Goal: Task Accomplishment & Management: Manage account settings

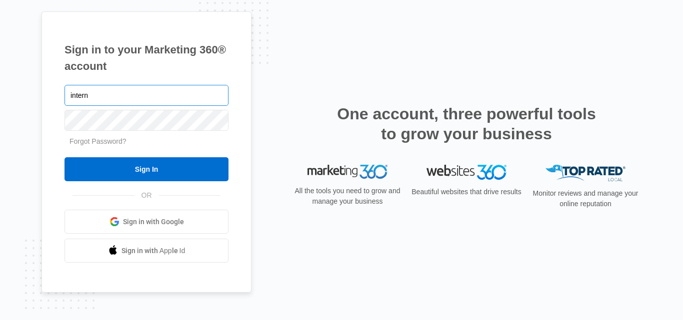
type input "intern"
click at [64, 157] on input "Sign In" at bounding box center [146, 169] width 164 height 24
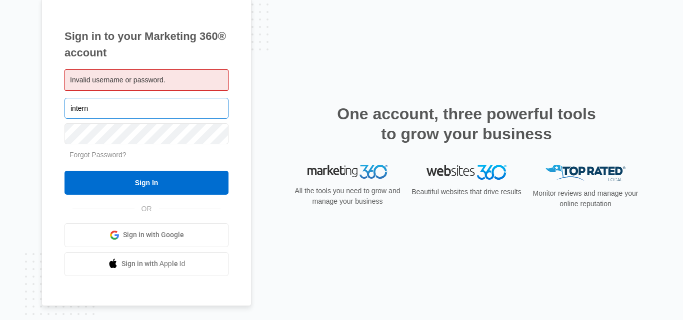
click at [110, 113] on input "intern" at bounding box center [146, 108] width 164 height 21
type input "intern@lifestoriesweld.org"
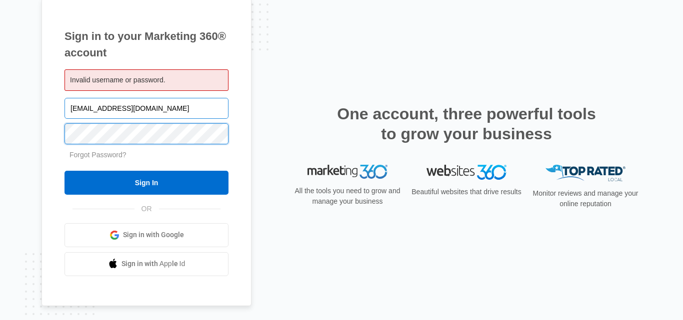
click at [64, 171] on input "Sign In" at bounding box center [146, 183] width 164 height 24
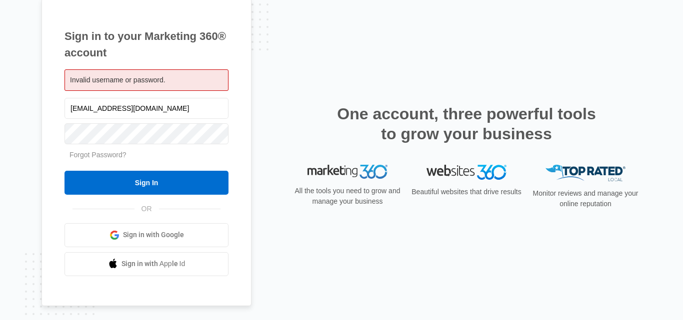
click at [124, 77] on span "Invalid username or password." at bounding box center [117, 80] width 95 height 8
click at [80, 109] on input "[EMAIL_ADDRESS][DOMAIN_NAME]" at bounding box center [146, 108] width 164 height 21
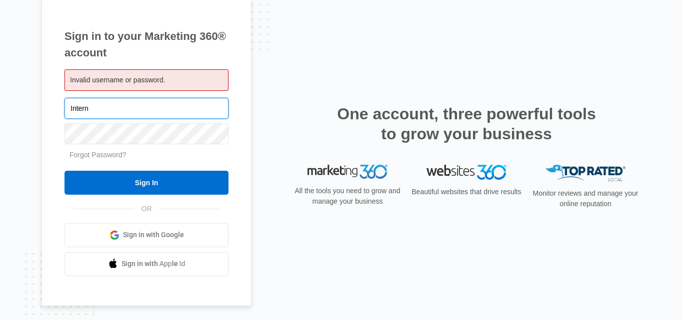
type input "Intern"
click at [64, 171] on input "Sign In" at bounding box center [146, 183] width 164 height 24
